Goal: Navigation & Orientation: Understand site structure

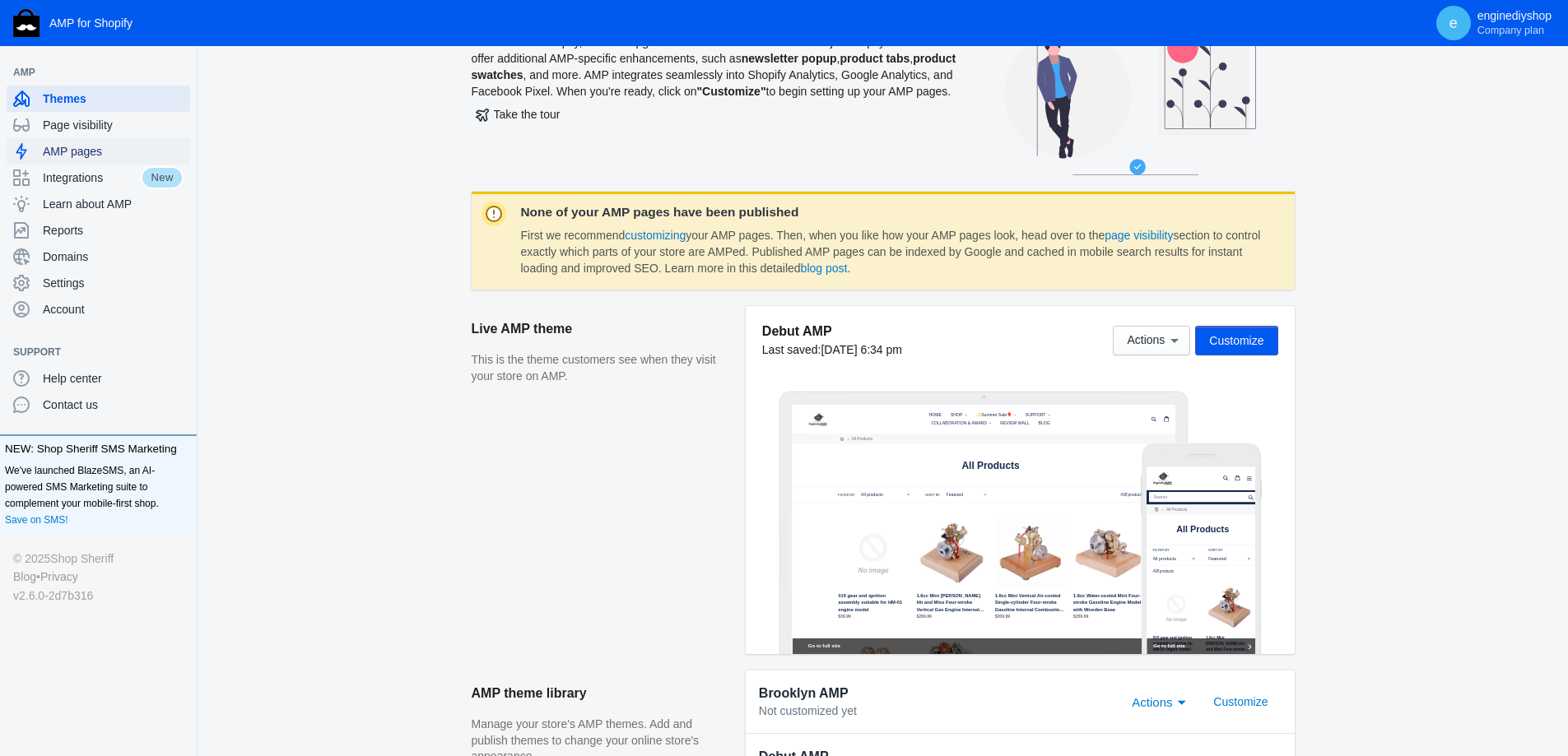
click at [66, 148] on span "AMP pages" at bounding box center [112, 151] width 140 height 16
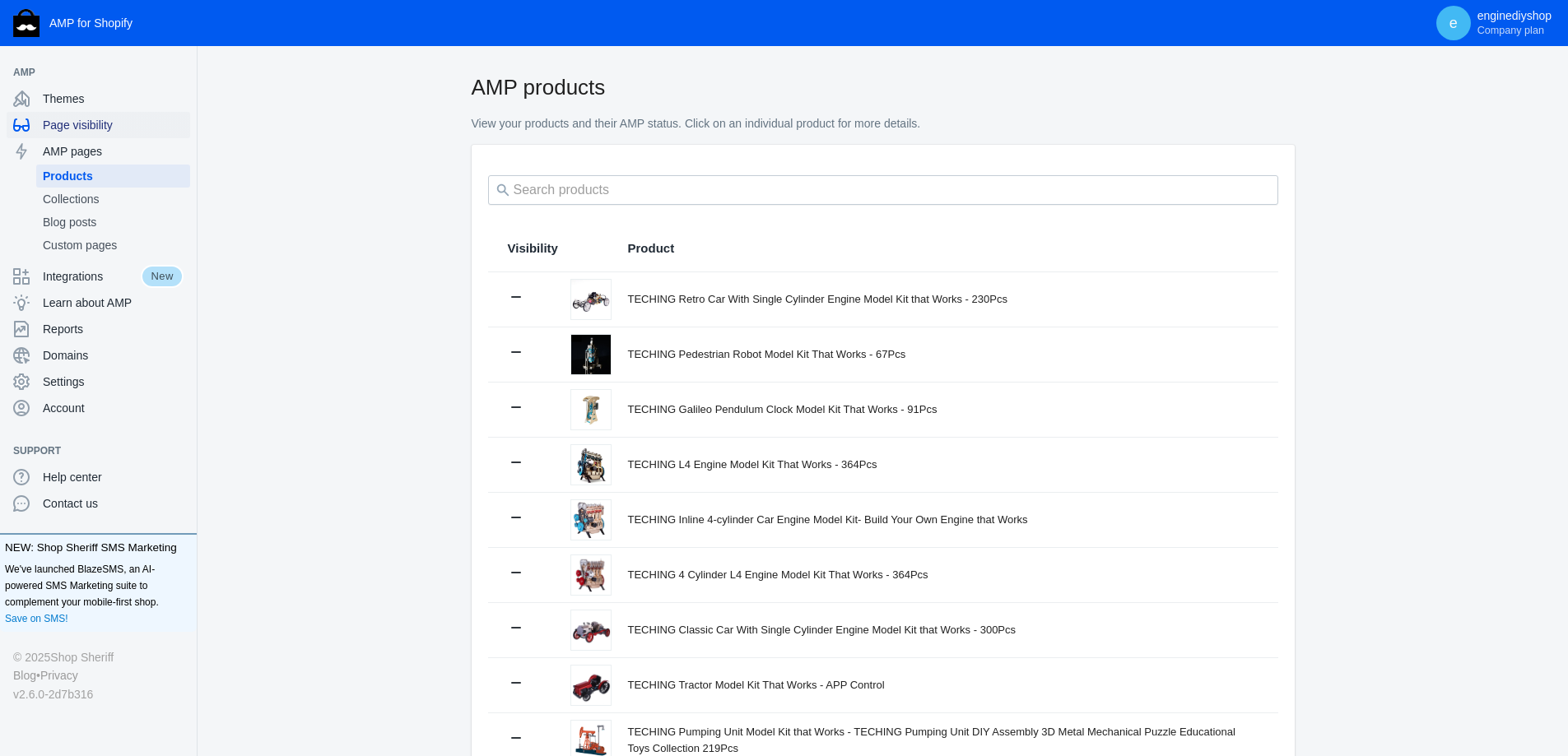
click at [94, 124] on span "Page visibility" at bounding box center [112, 125] width 140 height 16
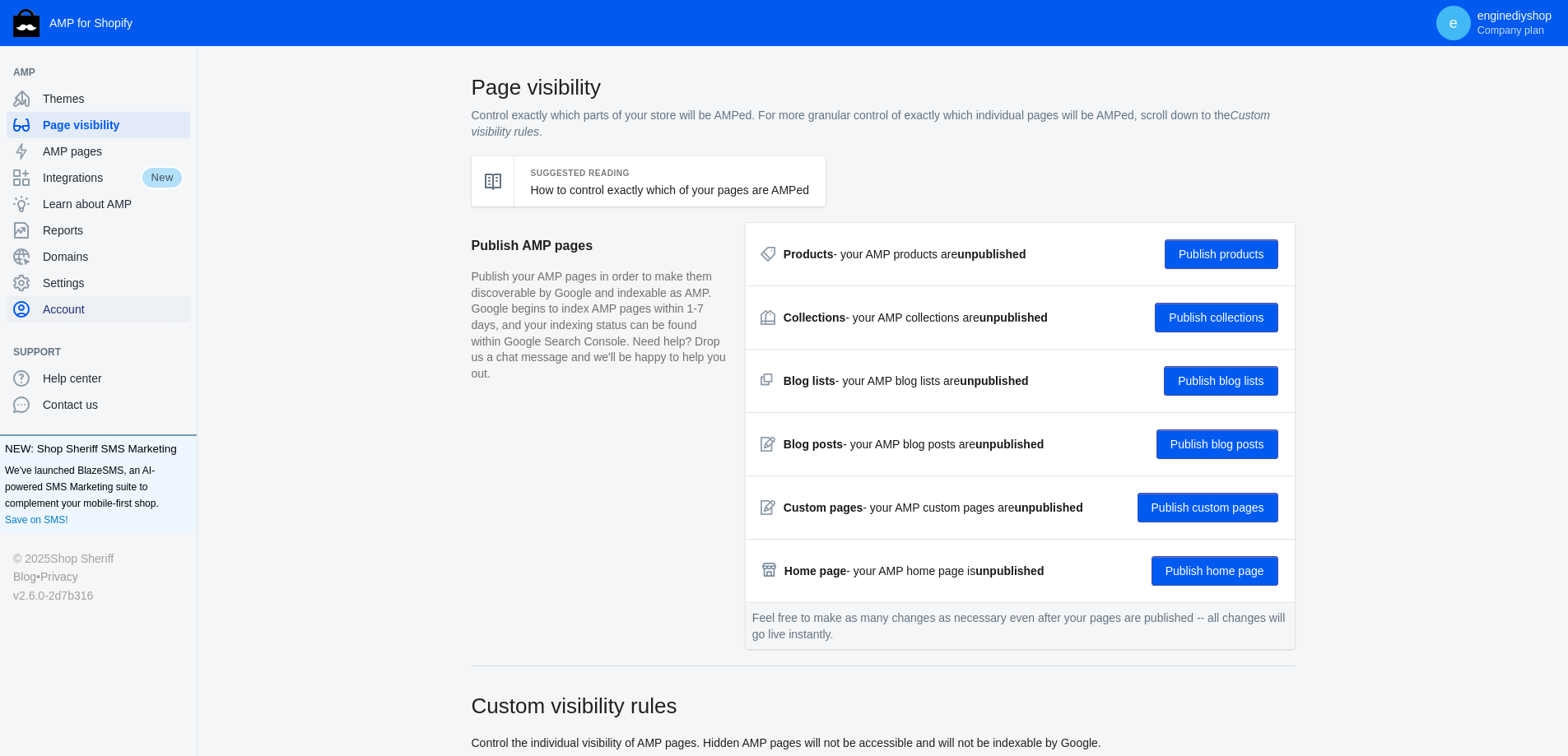
click at [81, 301] on span "Account" at bounding box center [112, 310] width 140 height 16
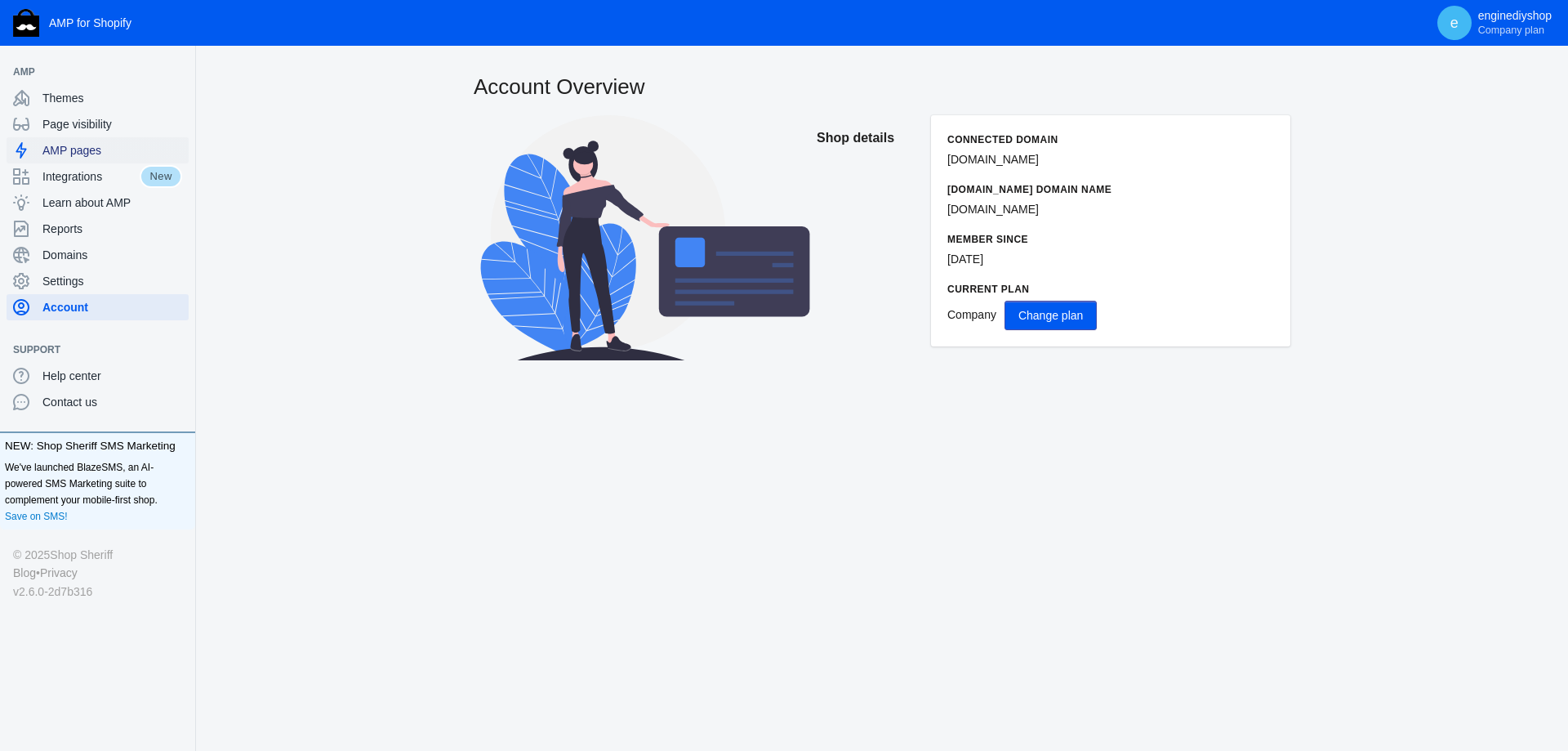
click at [62, 145] on span "AMP pages" at bounding box center [111, 150] width 139 height 16
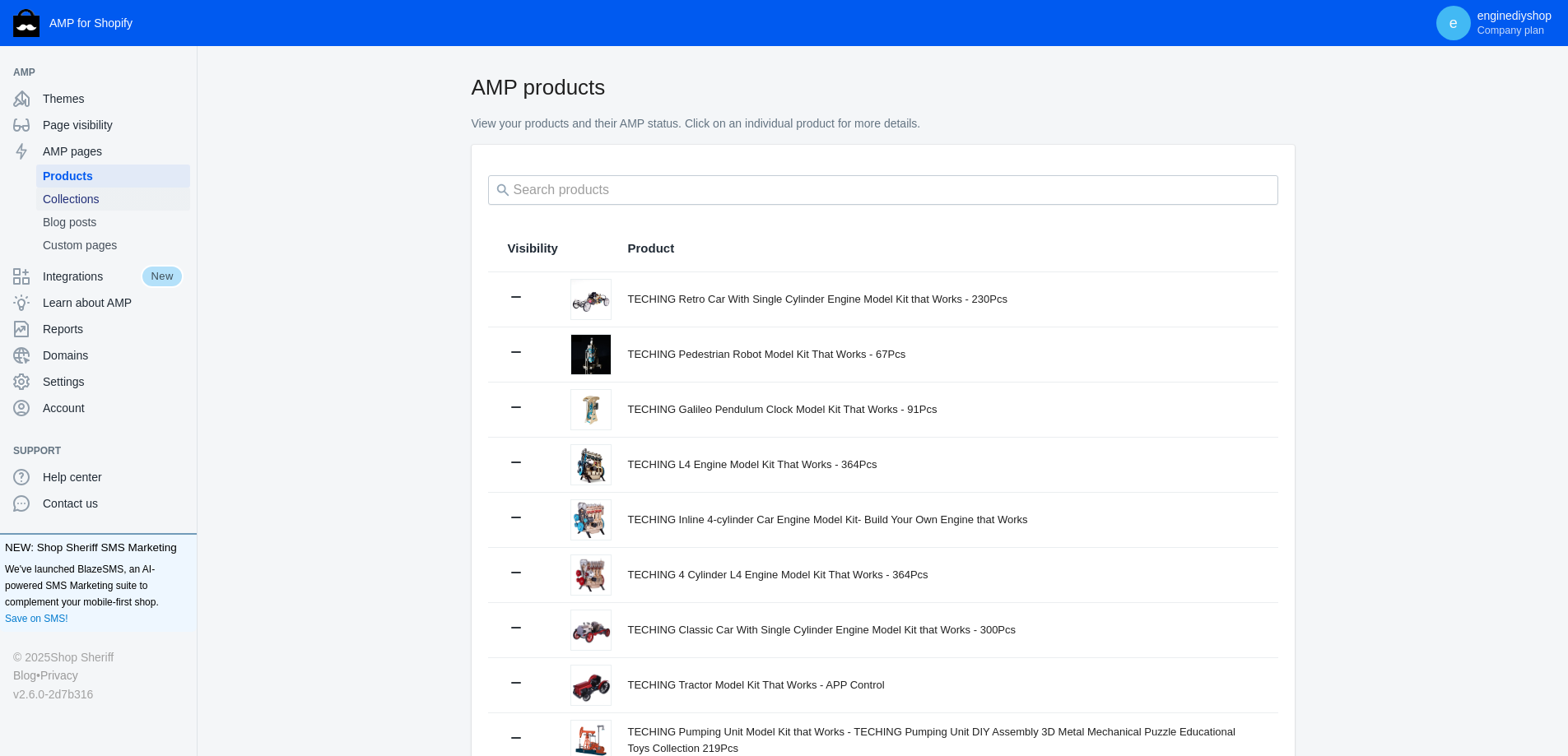
click at [92, 195] on span "Collections" at bounding box center [112, 199] width 140 height 16
